Goal: Obtain resource: Download file/media

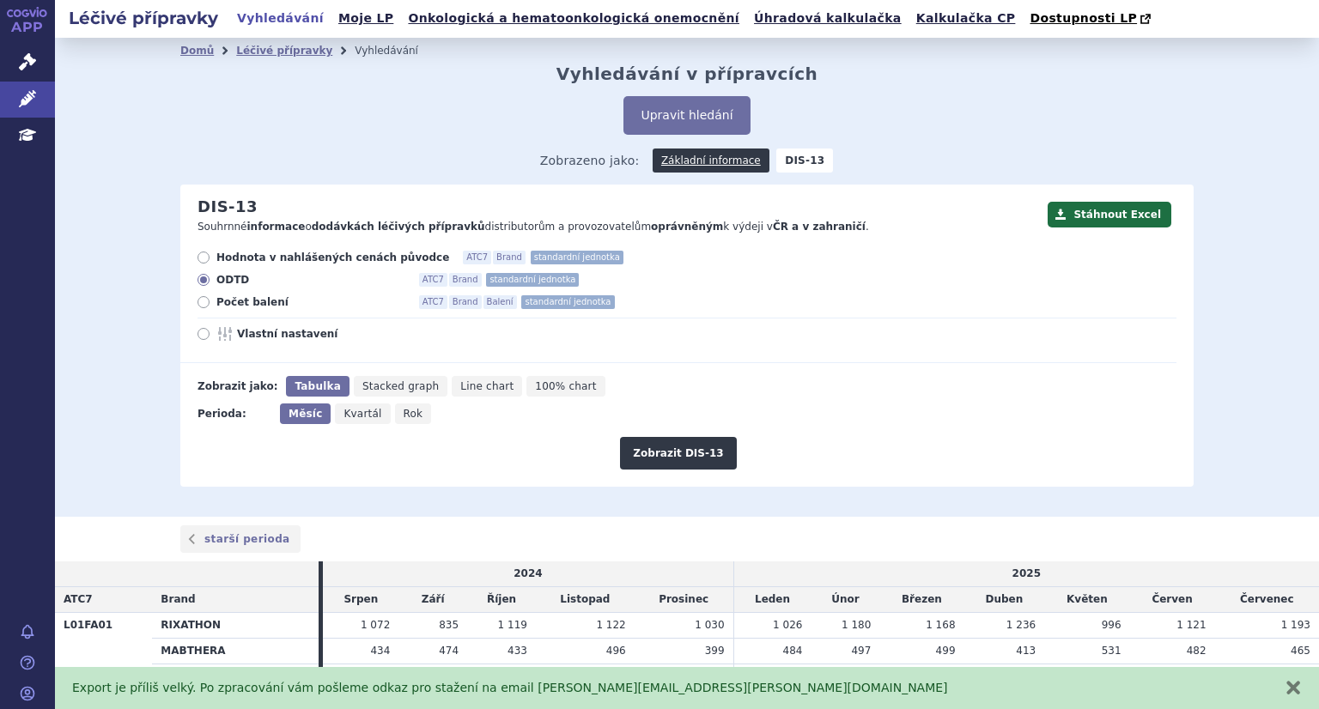
scroll to position [101, 0]
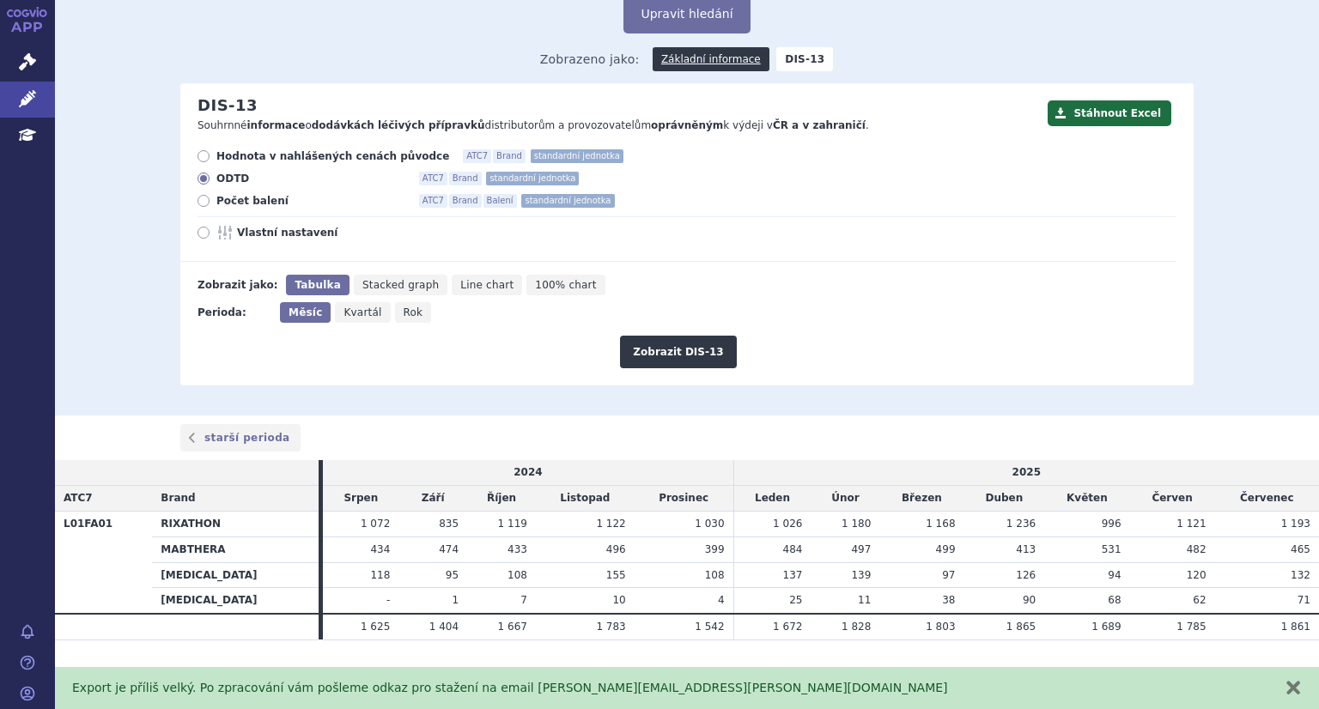
click at [198, 160] on icon at bounding box center [204, 156] width 12 height 12
click at [199, 160] on input "Hodnota v nahlášených cenách původce ATC7 Brand standardní jednotka" at bounding box center [204, 158] width 11 height 11
radio input "true"
click at [647, 361] on button "Zobrazit DIS-13" at bounding box center [678, 352] width 116 height 33
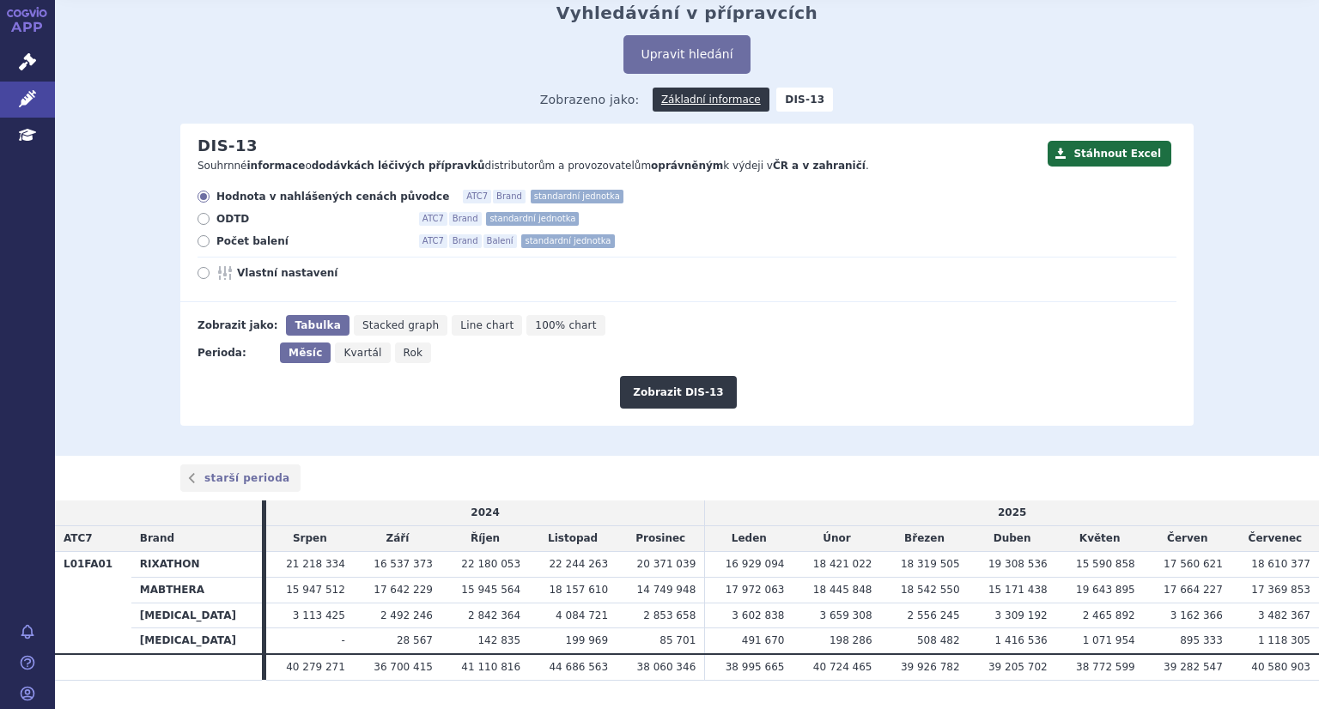
scroll to position [101, 0]
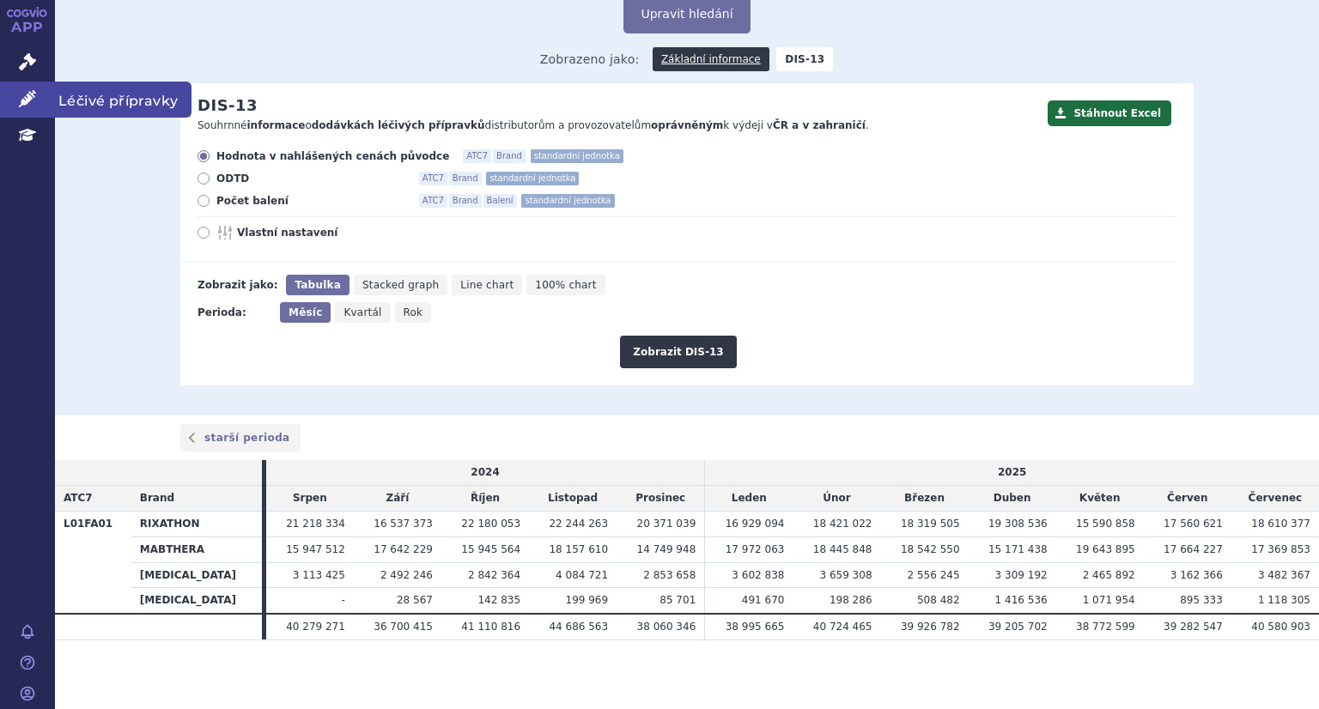
click at [32, 98] on icon at bounding box center [27, 98] width 17 height 17
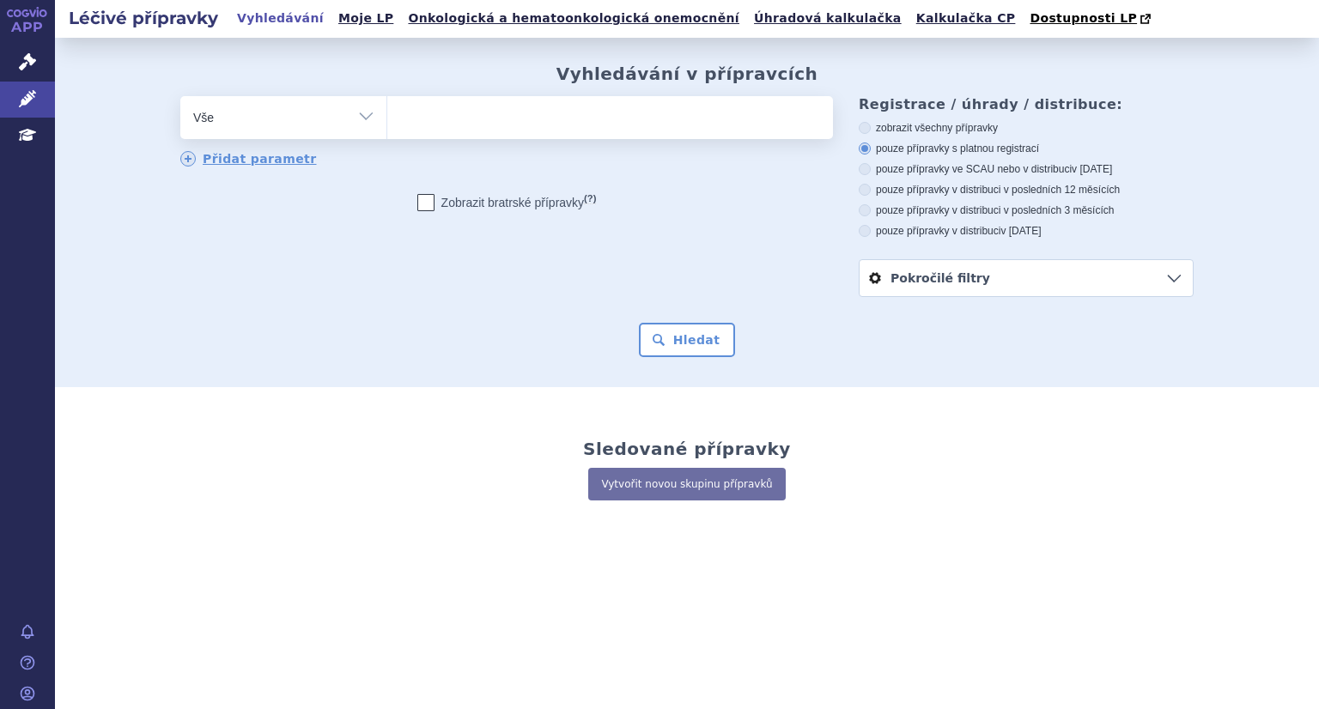
click at [434, 116] on ul at bounding box center [610, 114] width 446 height 36
click at [387, 116] on select at bounding box center [386, 116] width 1 height 43
paste input "L01FD01"
type input "L01FD01"
select select "L01FD01"
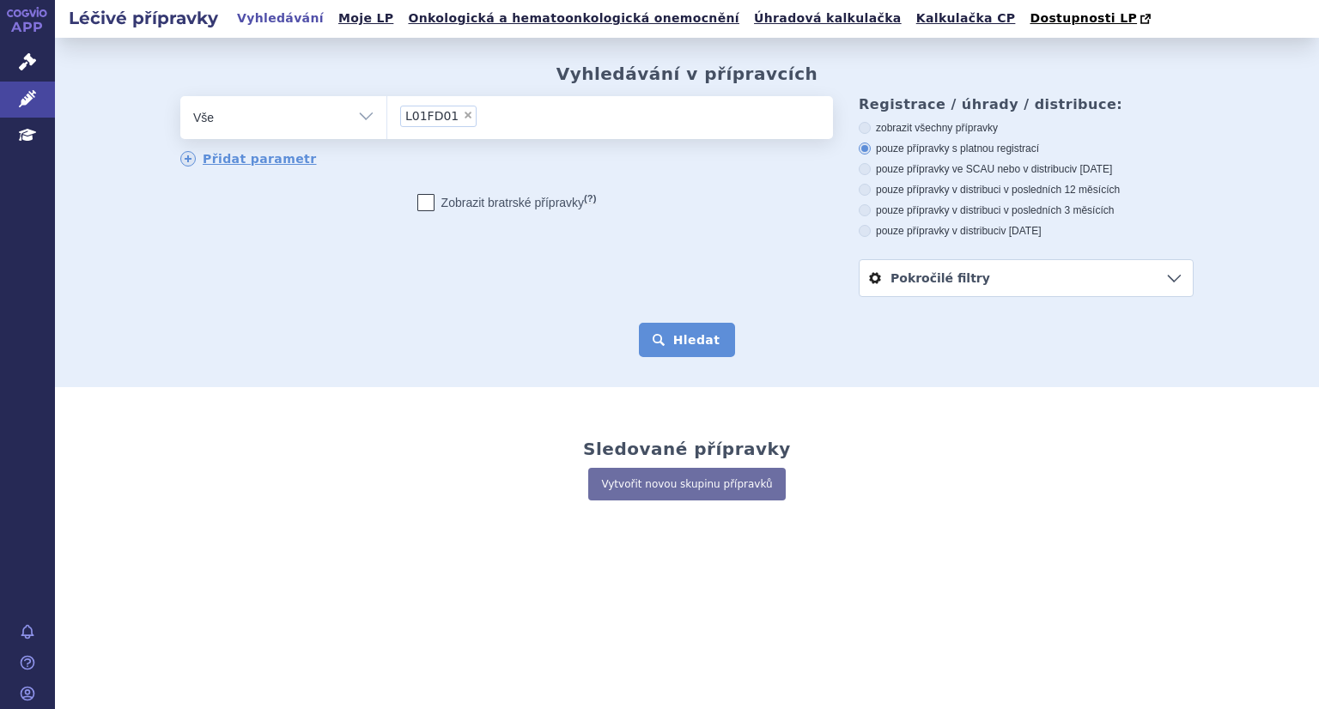
click at [690, 346] on button "Hledat" at bounding box center [687, 340] width 97 height 34
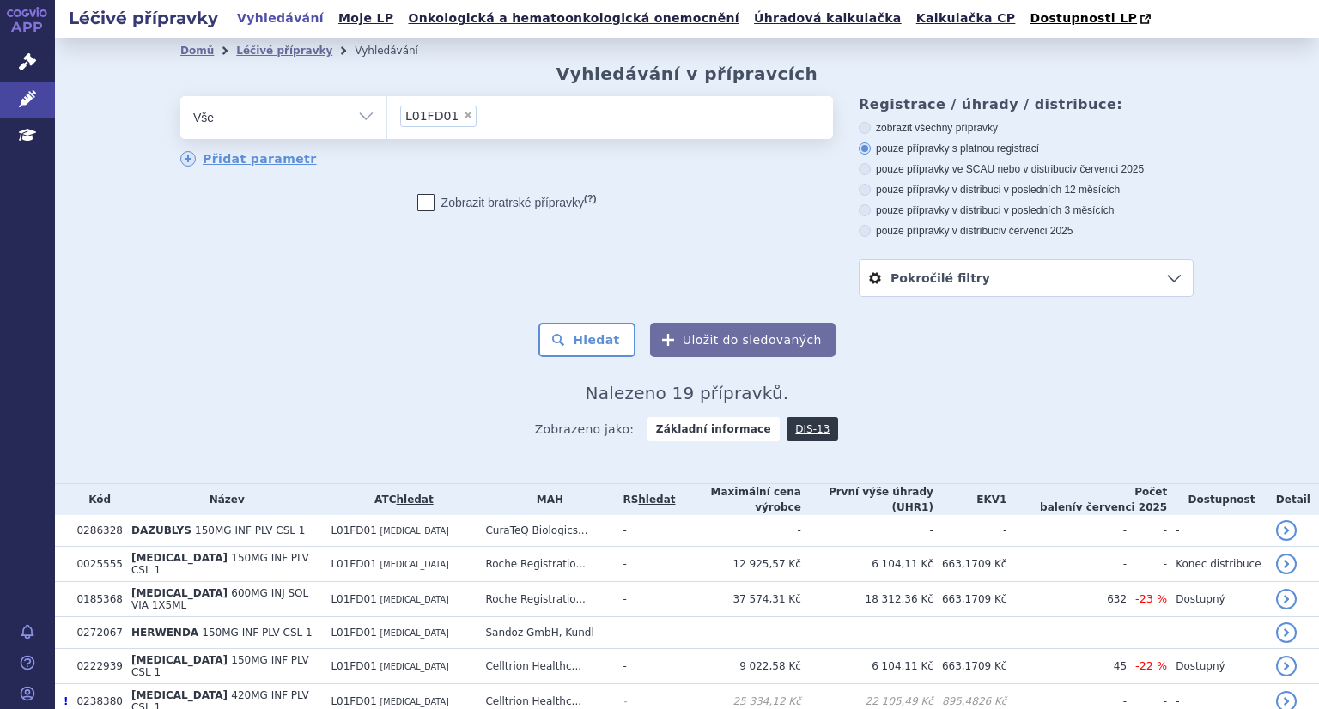
scroll to position [172, 0]
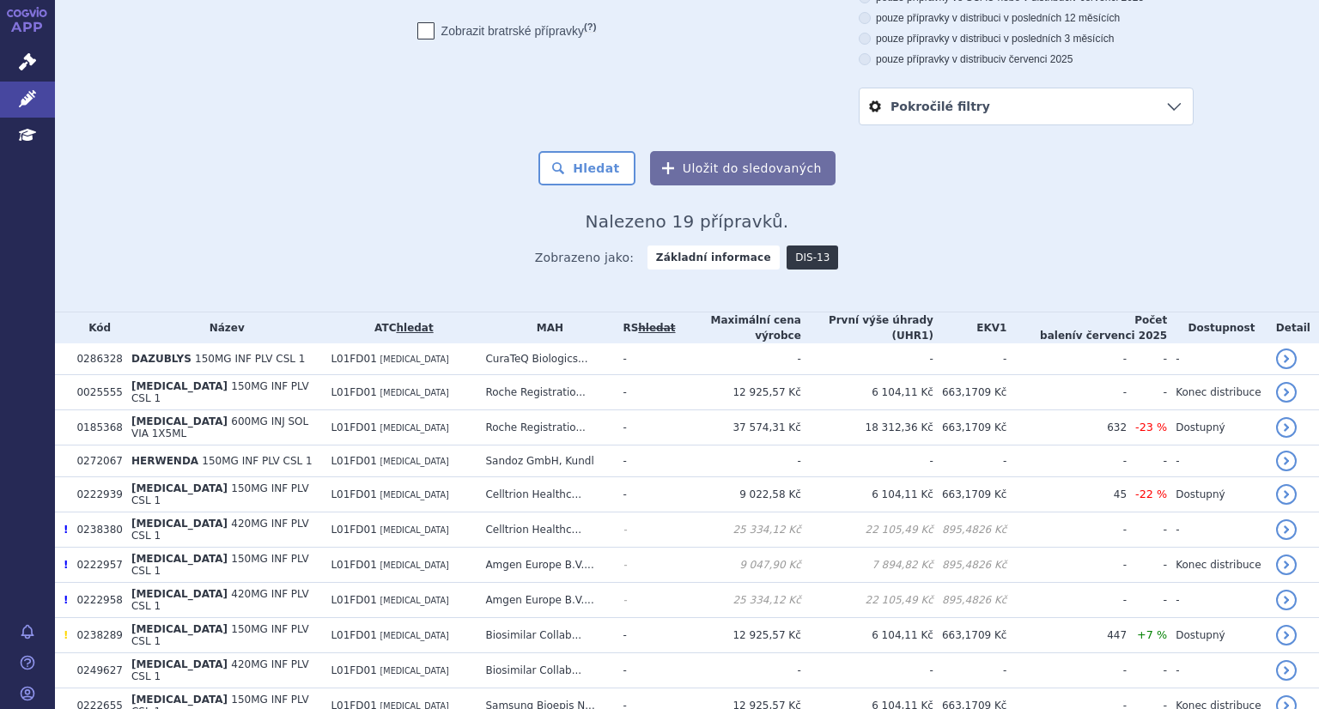
click at [801, 263] on link "DIS-13" at bounding box center [813, 258] width 52 height 24
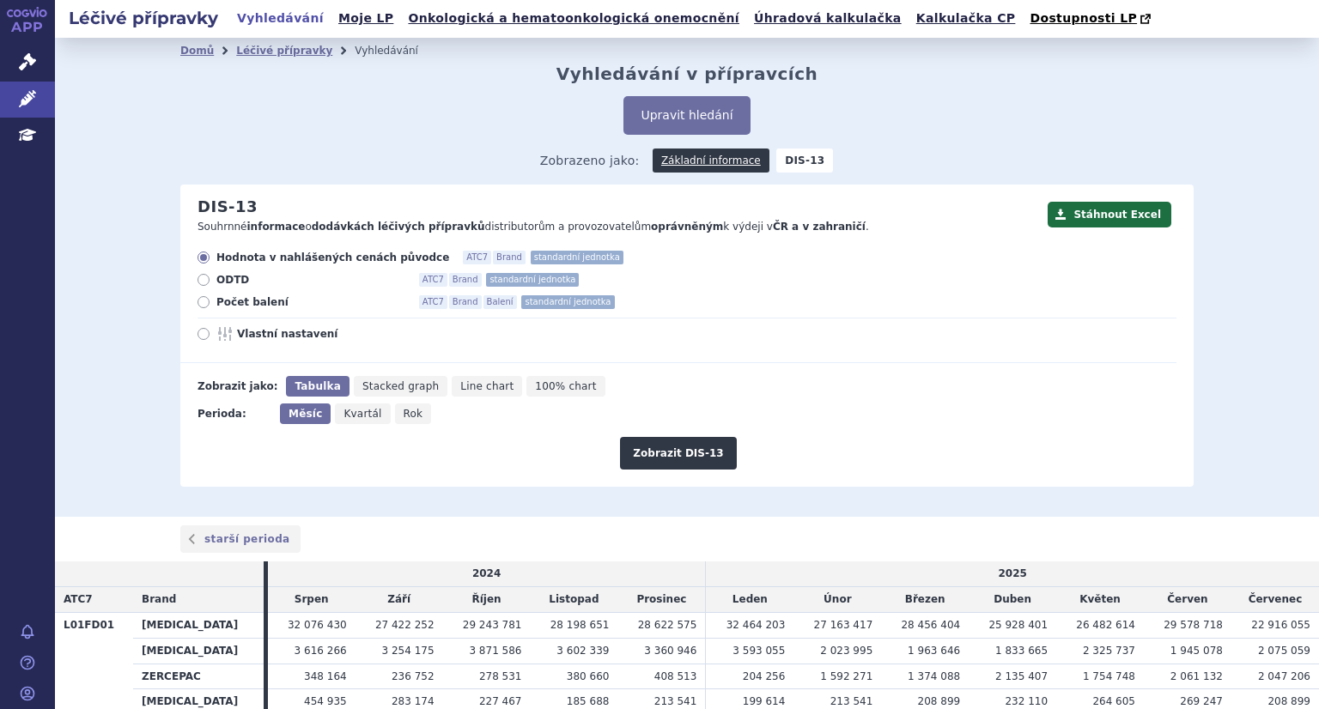
scroll to position [127, 0]
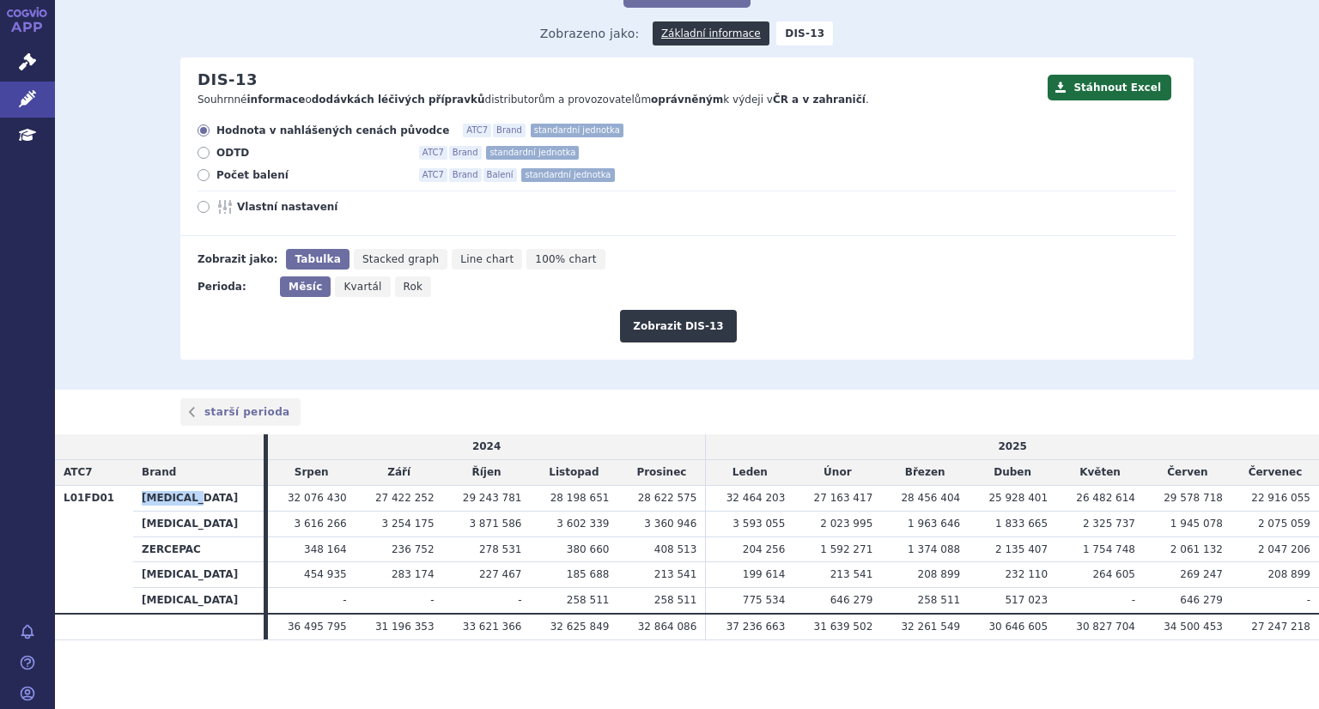
drag, startPoint x: 135, startPoint y: 501, endPoint x: 204, endPoint y: 499, distance: 68.7
click at [204, 499] on th "[MEDICAL_DATA]" at bounding box center [198, 498] width 131 height 26
copy th "[MEDICAL_DATA]"
drag, startPoint x: 137, startPoint y: 526, endPoint x: 185, endPoint y: 528, distance: 48.1
click at [185, 528] on th "[MEDICAL_DATA]" at bounding box center [198, 524] width 131 height 26
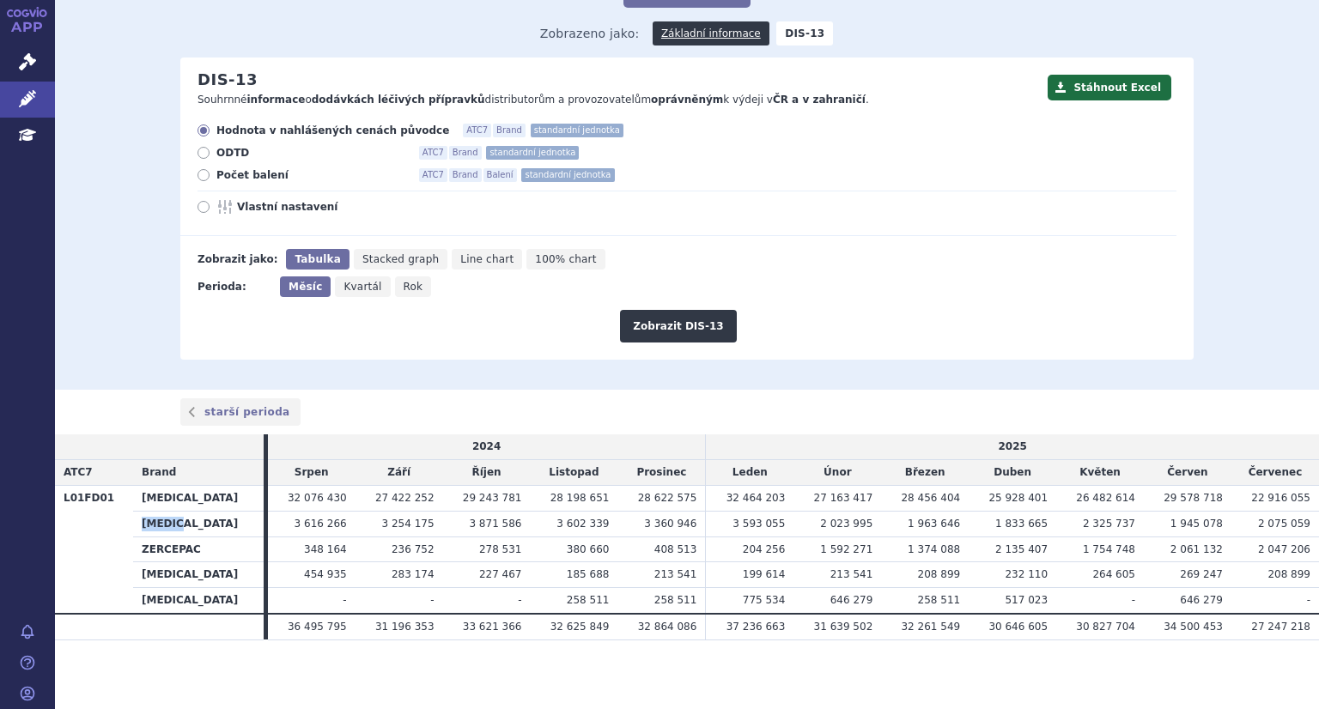
copy th "[MEDICAL_DATA]"
drag, startPoint x: 137, startPoint y: 550, endPoint x: 195, endPoint y: 553, distance: 58.4
click at [195, 553] on th "ZERCEPAC" at bounding box center [198, 550] width 131 height 26
copy th "ZERCEPAC"
drag, startPoint x: 137, startPoint y: 571, endPoint x: 195, endPoint y: 575, distance: 57.7
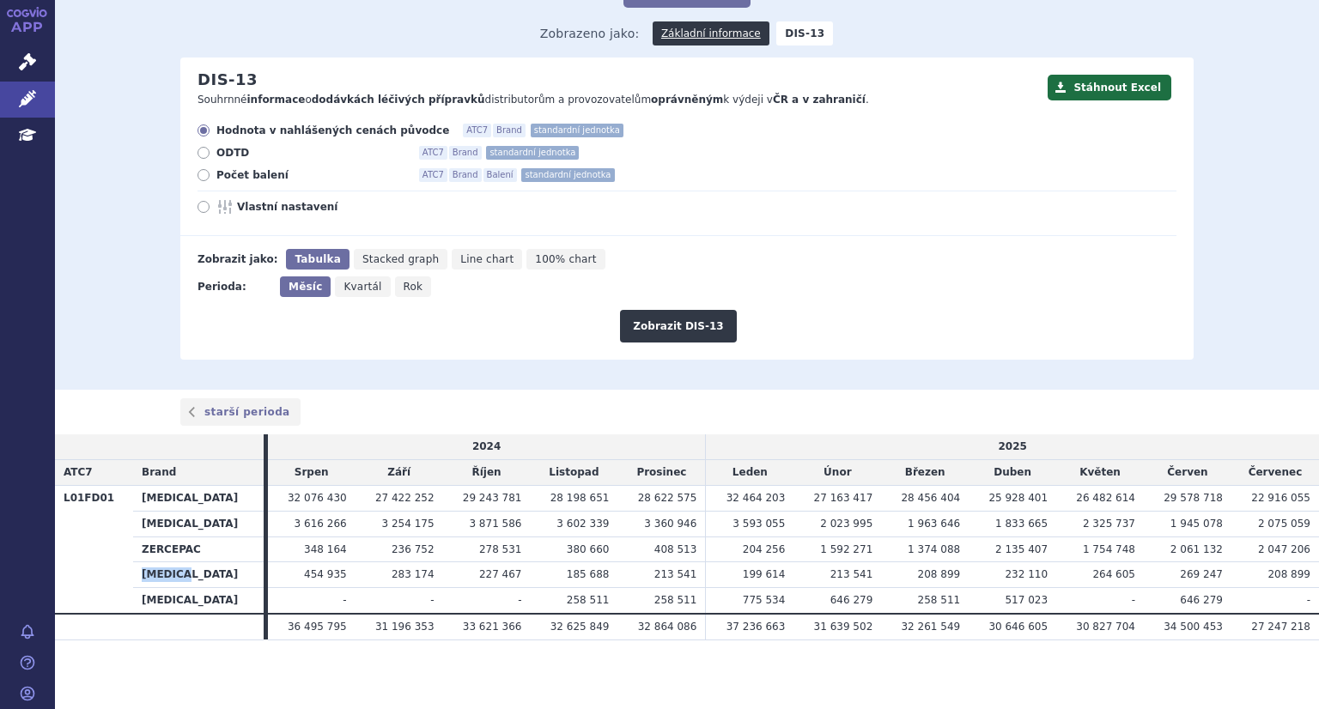
click at [195, 575] on th "[MEDICAL_DATA]" at bounding box center [198, 575] width 131 height 26
copy th "[MEDICAL_DATA]"
drag, startPoint x: 133, startPoint y: 599, endPoint x: 216, endPoint y: 608, distance: 83.8
click at [216, 608] on th "[MEDICAL_DATA]" at bounding box center [198, 601] width 131 height 26
copy th "[MEDICAL_DATA]"
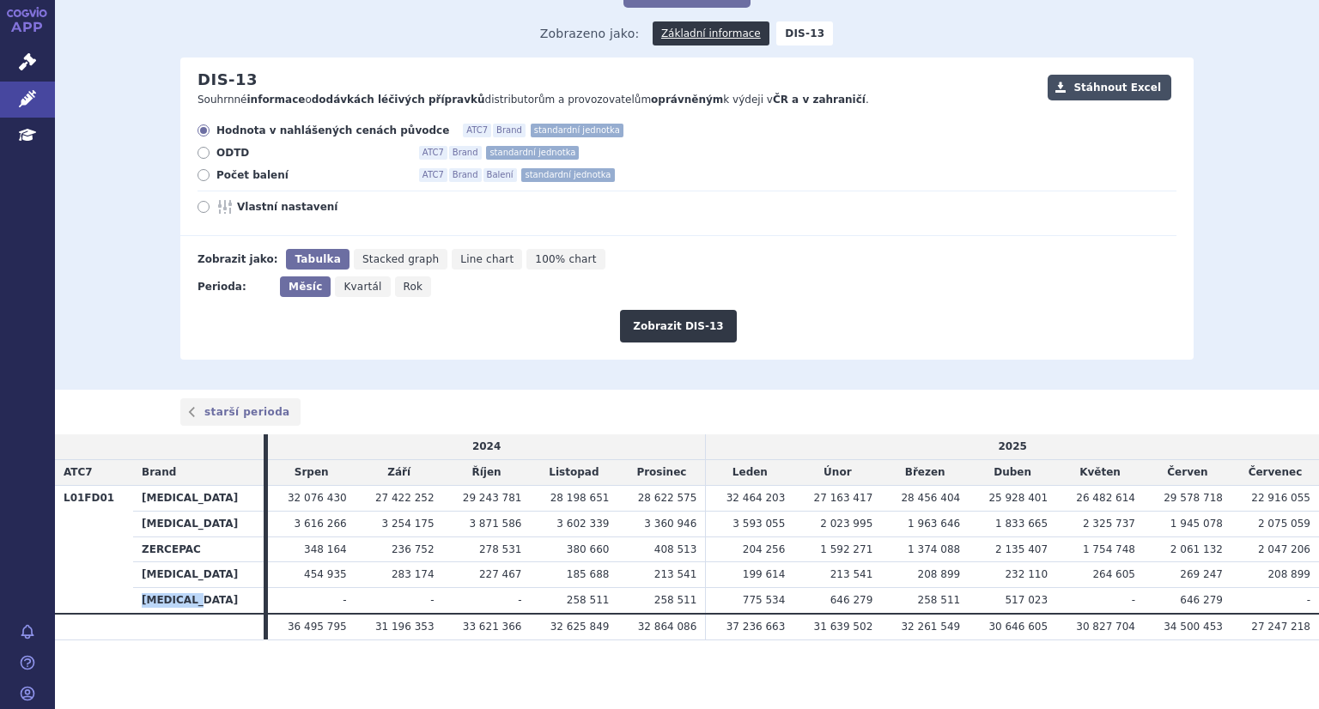
click at [1126, 94] on button "Stáhnout Excel" at bounding box center [1110, 88] width 124 height 26
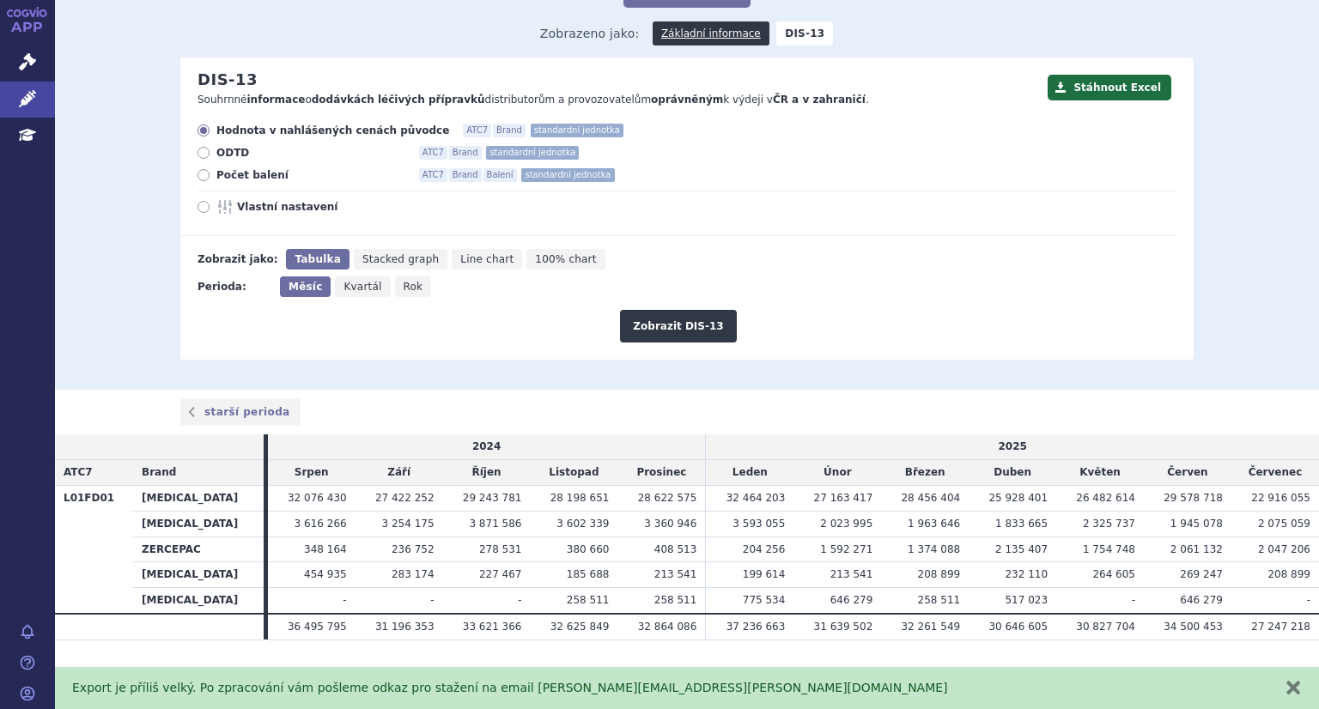
click at [198, 154] on icon at bounding box center [204, 153] width 12 height 12
click at [199, 154] on input "ODTD ATC7 Brand standardní jednotka" at bounding box center [204, 154] width 11 height 11
radio input "true"
click at [661, 324] on button "Zobrazit DIS-13" at bounding box center [678, 326] width 116 height 33
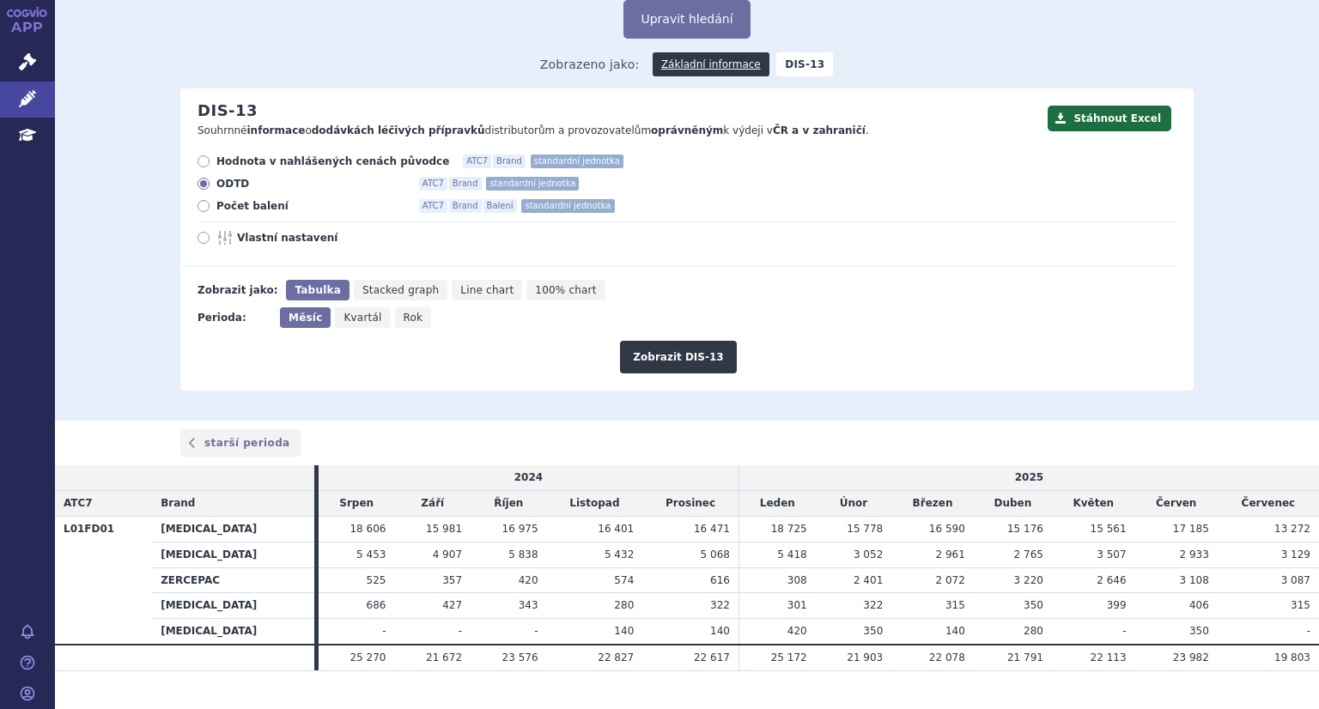
scroll to position [127, 0]
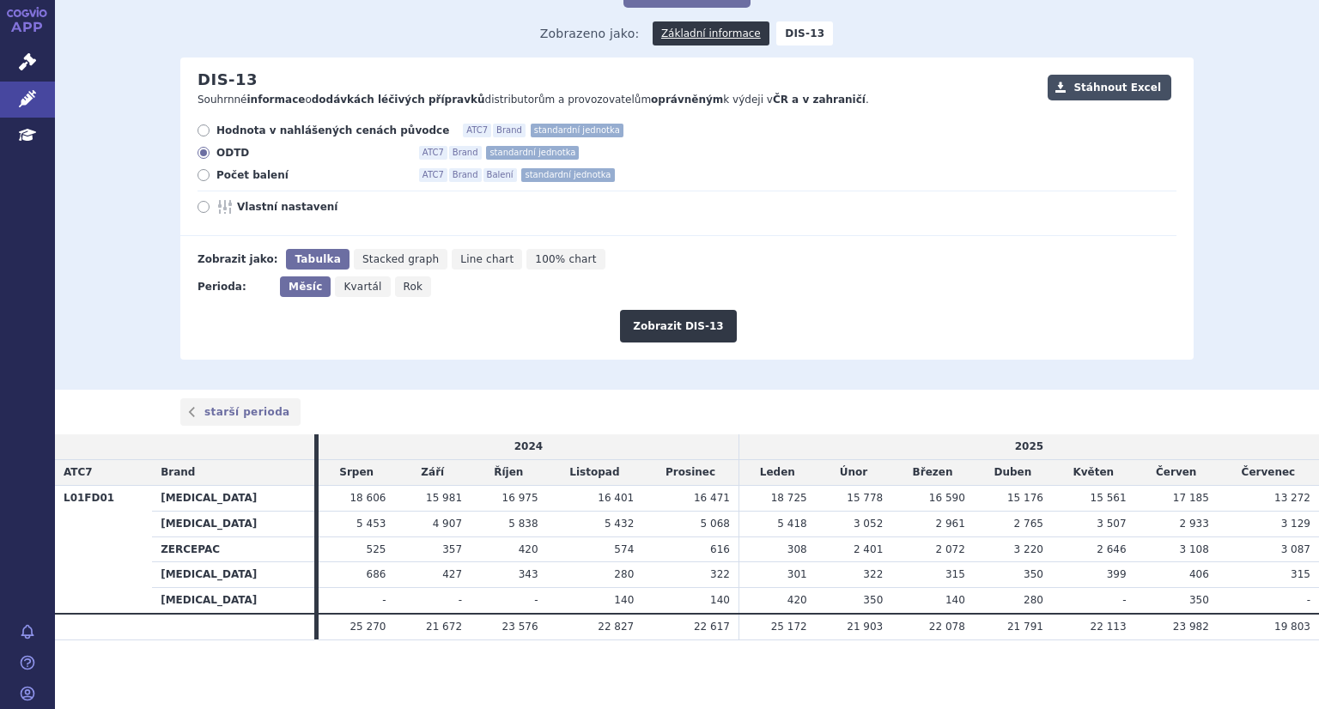
click at [1096, 94] on button "Stáhnout Excel" at bounding box center [1110, 88] width 124 height 26
